Goal: Find specific page/section: Find specific page/section

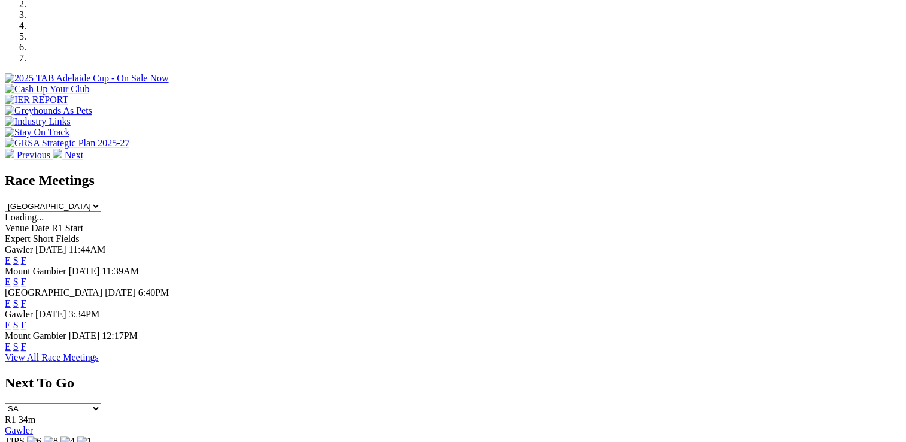
scroll to position [359, 0]
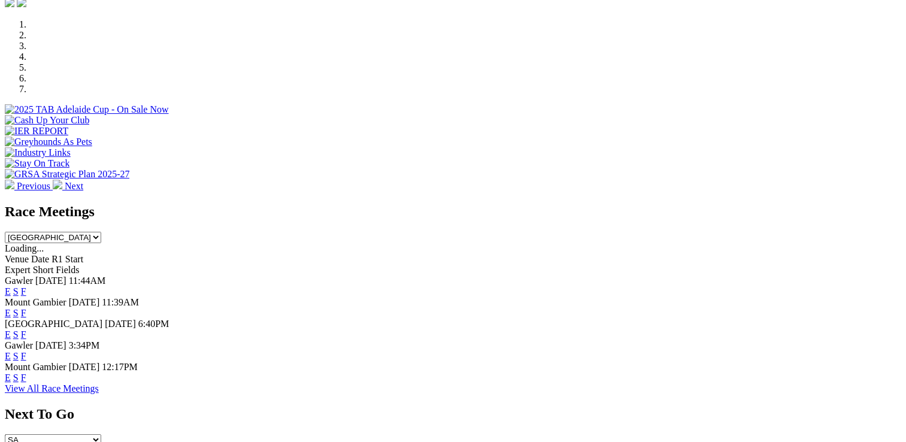
click at [26, 286] on link "F" at bounding box center [23, 291] width 5 height 10
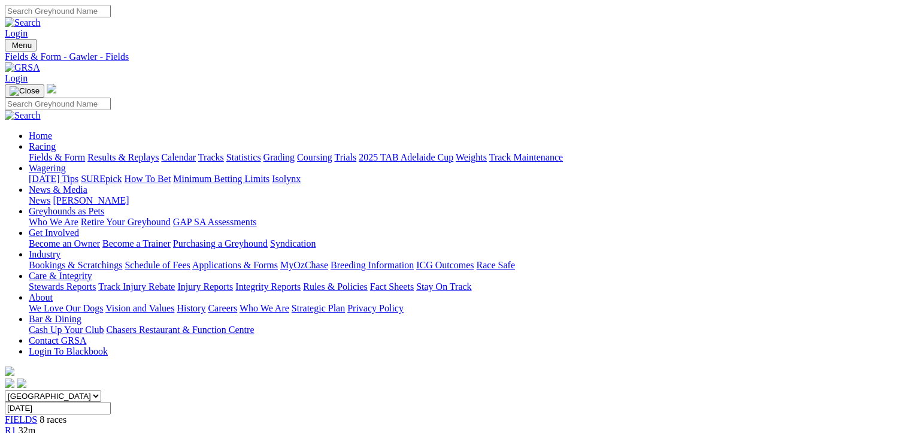
scroll to position [180, 0]
